Goal: Task Accomplishment & Management: Manage account settings

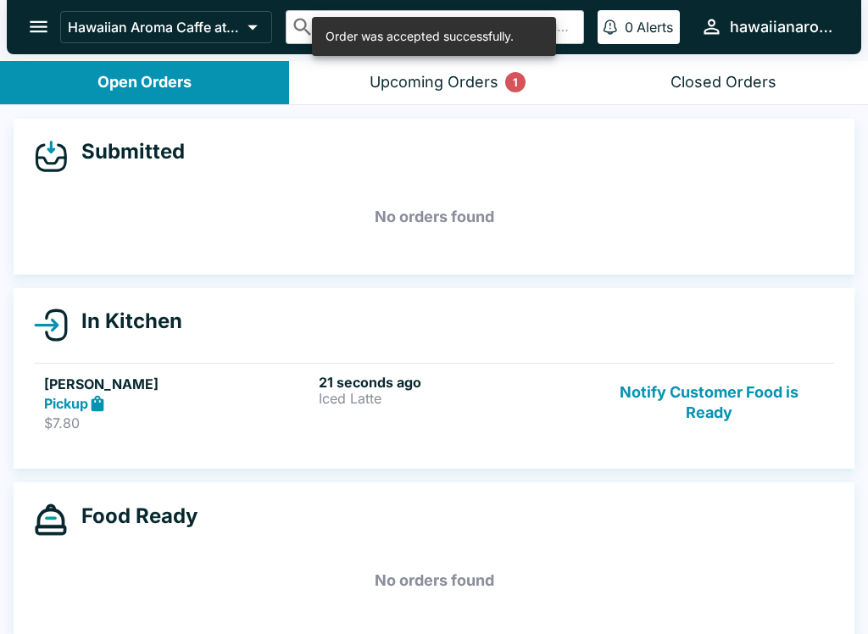
click at [484, 420] on div "21 seconds ago Iced Latte" at bounding box center [453, 403] width 268 height 58
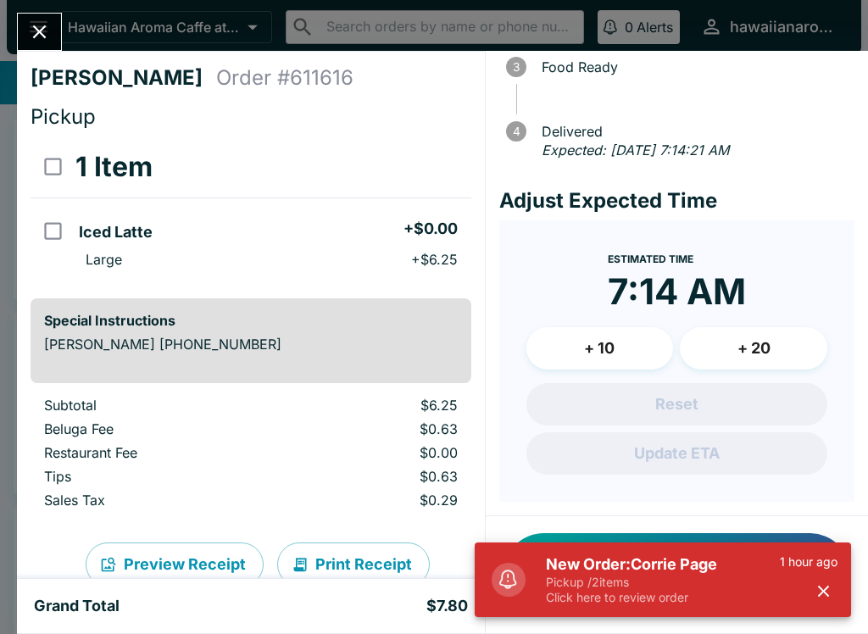
click at [38, 31] on icon "Close" at bounding box center [40, 32] width 14 height 14
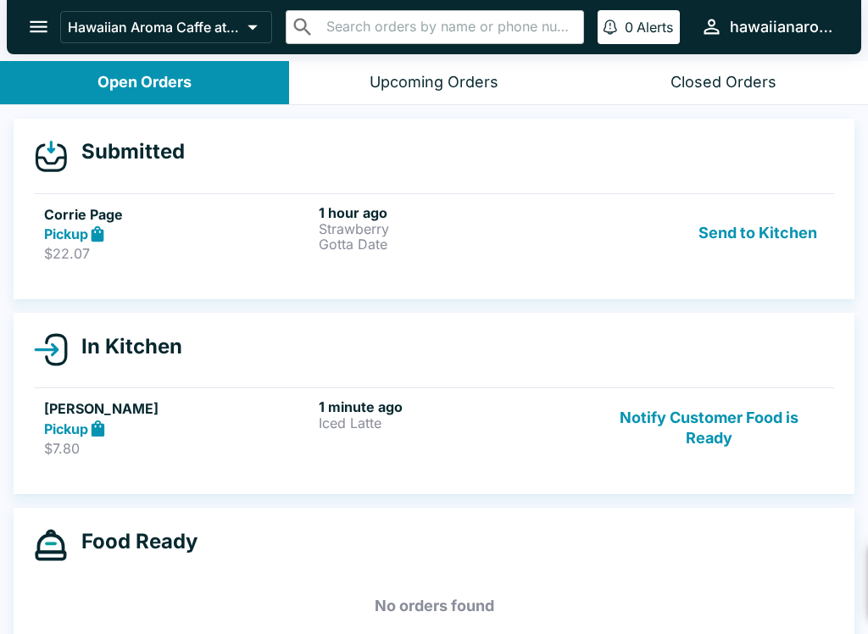
click at [236, 209] on h5 "Corrie Page" at bounding box center [178, 214] width 268 height 20
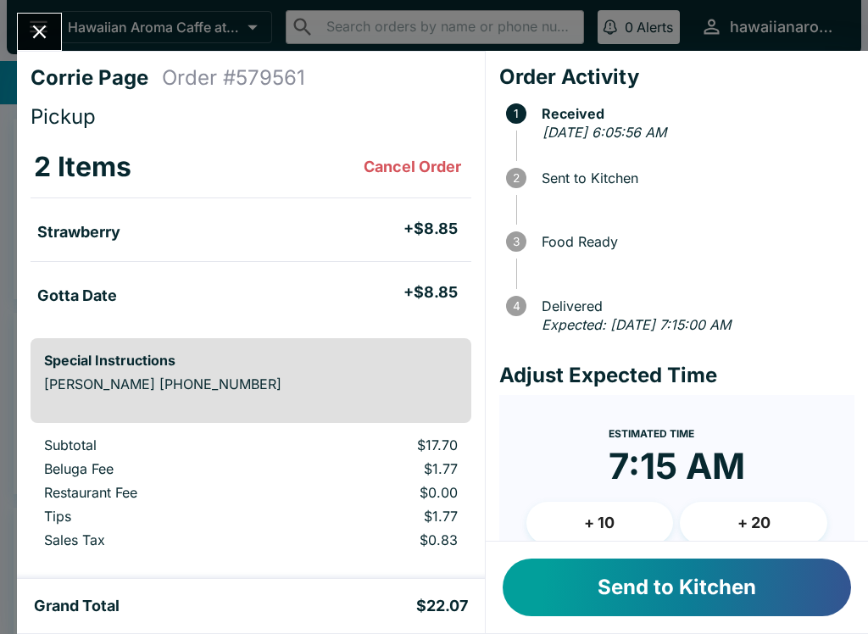
click at [653, 586] on button "Send to Kitchen" at bounding box center [676, 587] width 348 height 58
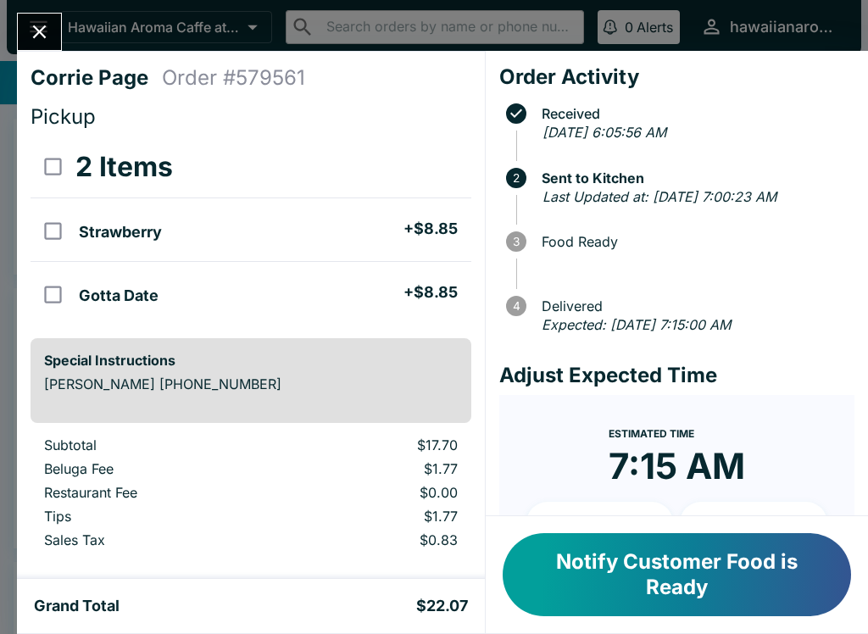
click at [34, 26] on icon "Close" at bounding box center [40, 32] width 14 height 14
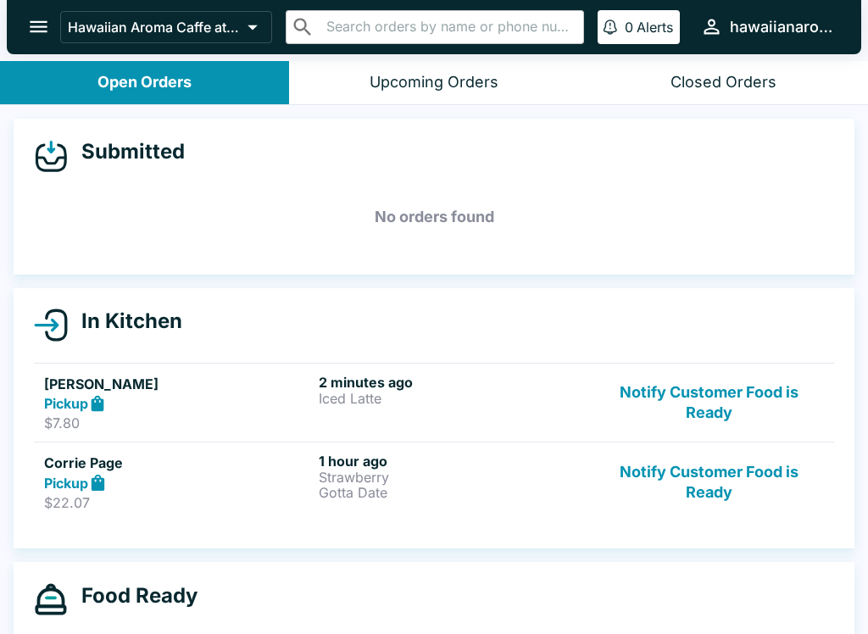
click at [214, 397] on div "Pickup" at bounding box center [178, 403] width 268 height 19
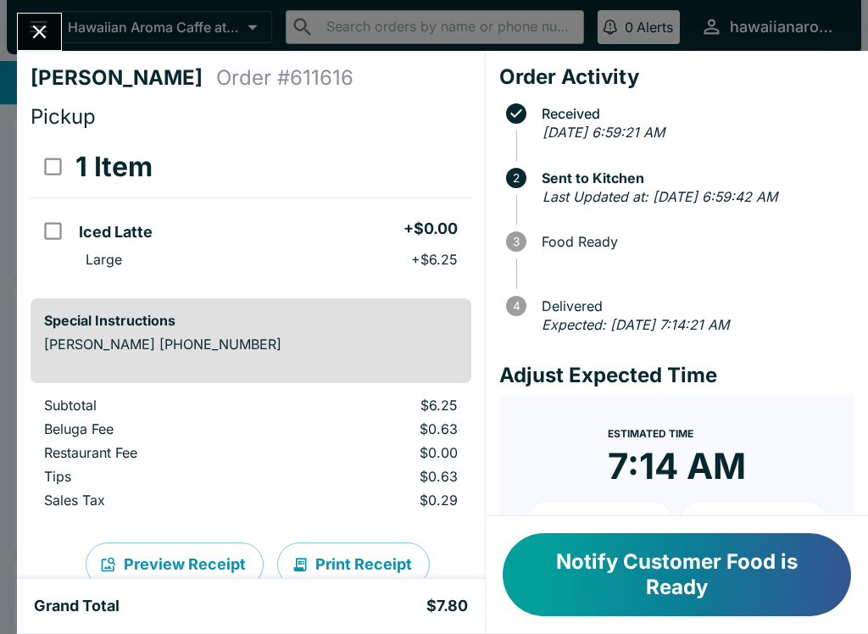
click at [728, 578] on button "Notify Customer Food is Ready" at bounding box center [676, 574] width 348 height 83
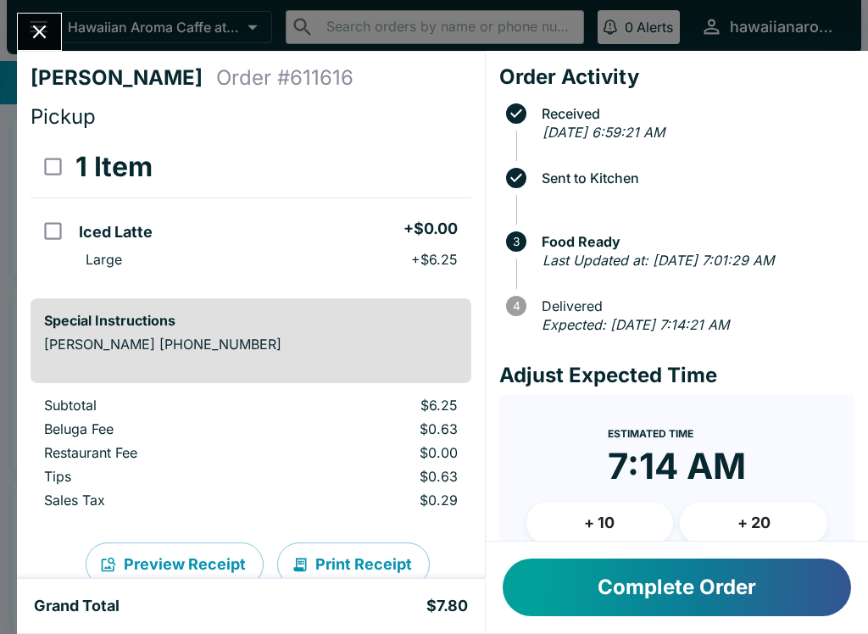
click at [55, 22] on button "Close" at bounding box center [39, 32] width 43 height 36
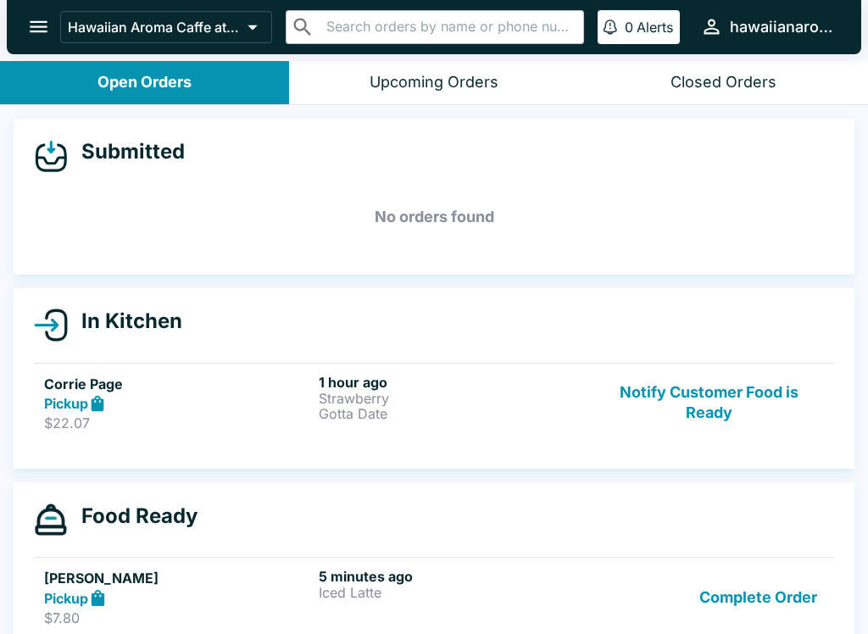
click at [719, 417] on button "Notify Customer Food is Ready" at bounding box center [709, 403] width 230 height 58
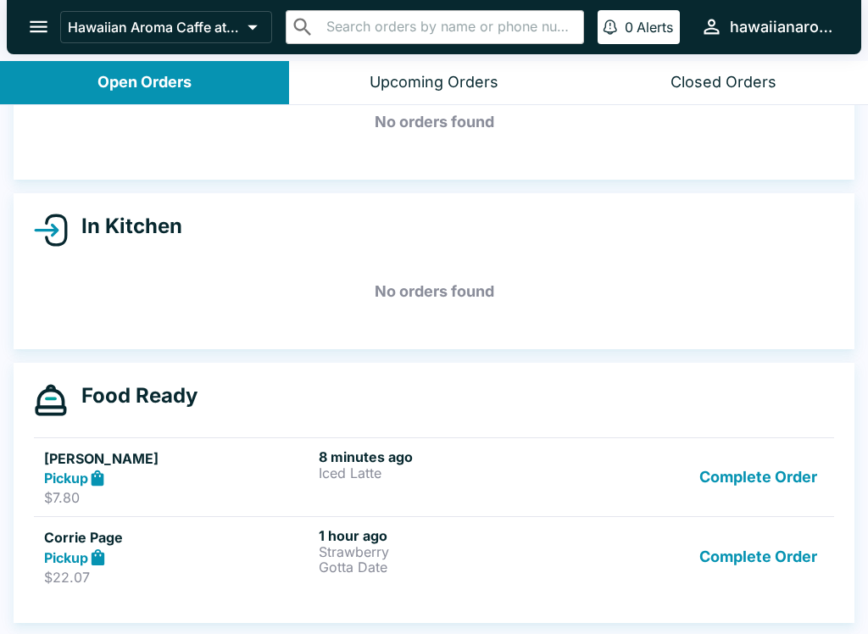
scroll to position [95, 0]
click at [731, 473] on button "Complete Order" at bounding box center [757, 477] width 131 height 58
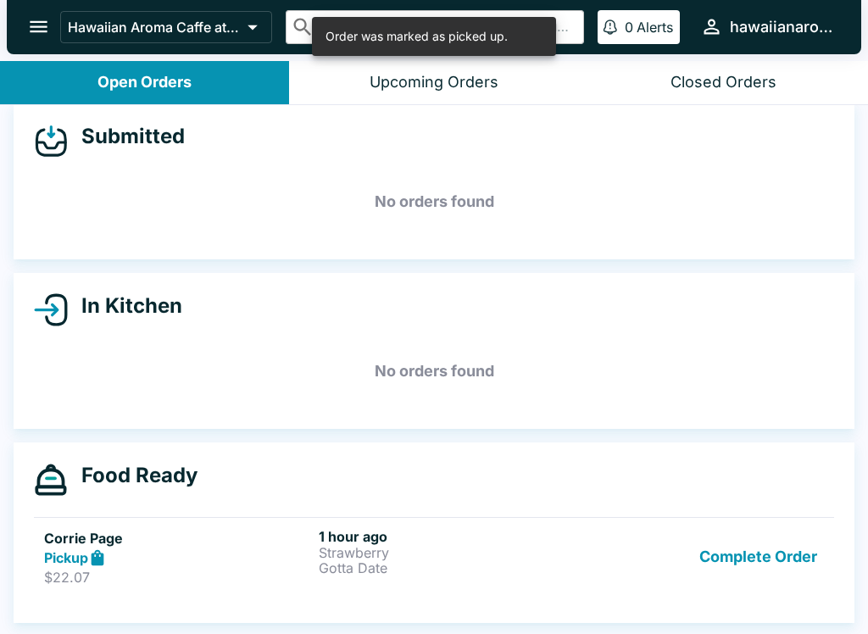
scroll to position [15, 0]
click at [769, 549] on button "Complete Order" at bounding box center [757, 557] width 131 height 58
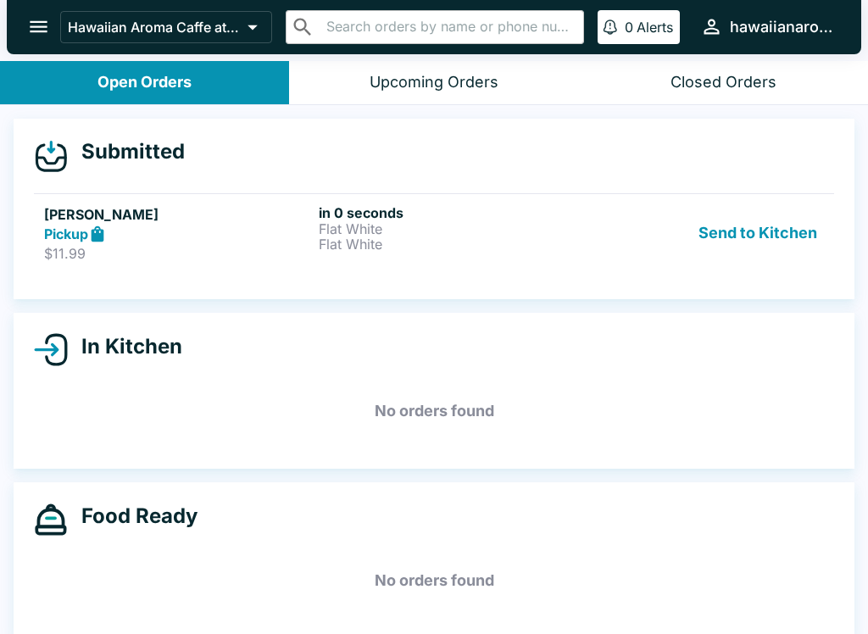
click at [180, 258] on p "$11.99" at bounding box center [178, 253] width 268 height 17
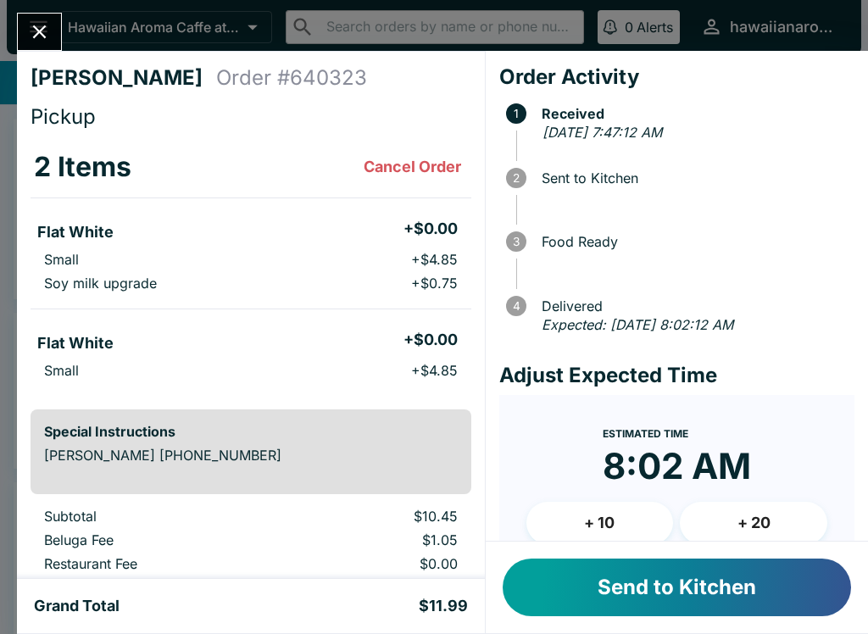
click at [732, 216] on span at bounding box center [685, 216] width 338 height 17
click at [676, 587] on button "Send to Kitchen" at bounding box center [676, 587] width 348 height 58
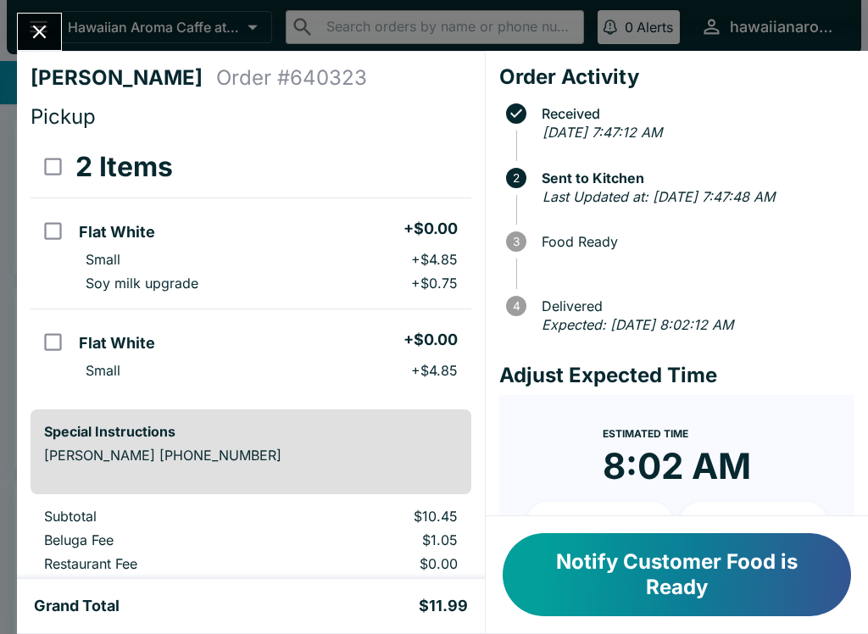
click at [41, 19] on button "Close" at bounding box center [39, 32] width 43 height 36
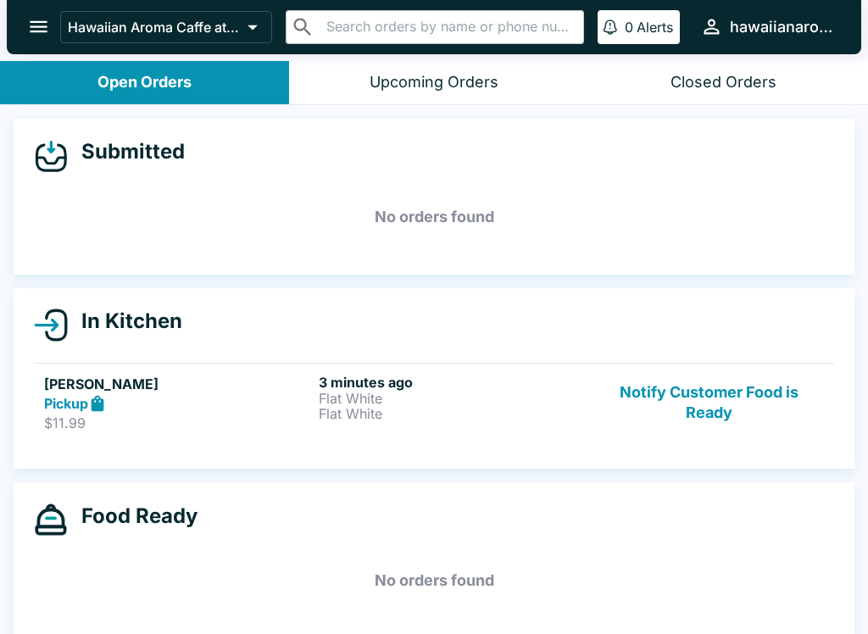
click at [687, 375] on button "Notify Customer Food is Ready" at bounding box center [709, 403] width 230 height 58
